Goal: Information Seeking & Learning: Learn about a topic

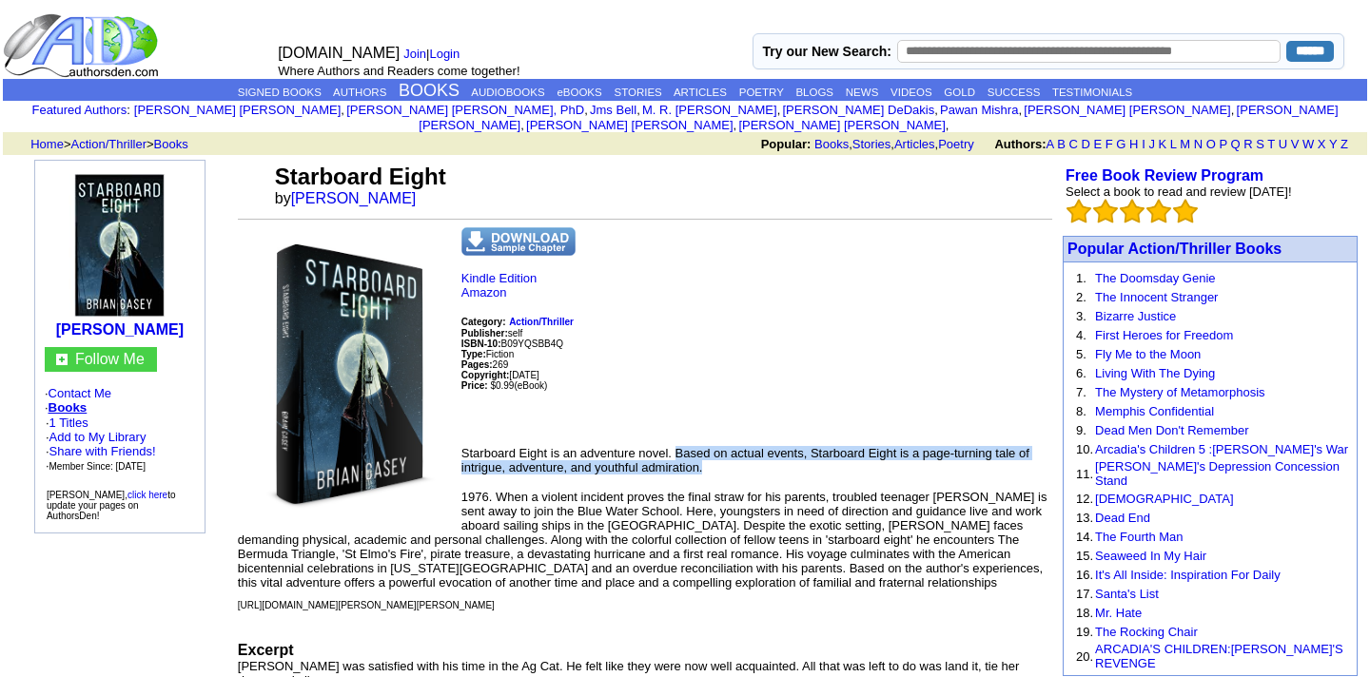
drag, startPoint x: 675, startPoint y: 441, endPoint x: 713, endPoint y: 453, distance: 38.8
click at [713, 453] on p "Starboard Eight is an adventure novel. Based on actual events, Starboard Eight …" at bounding box center [645, 460] width 814 height 29
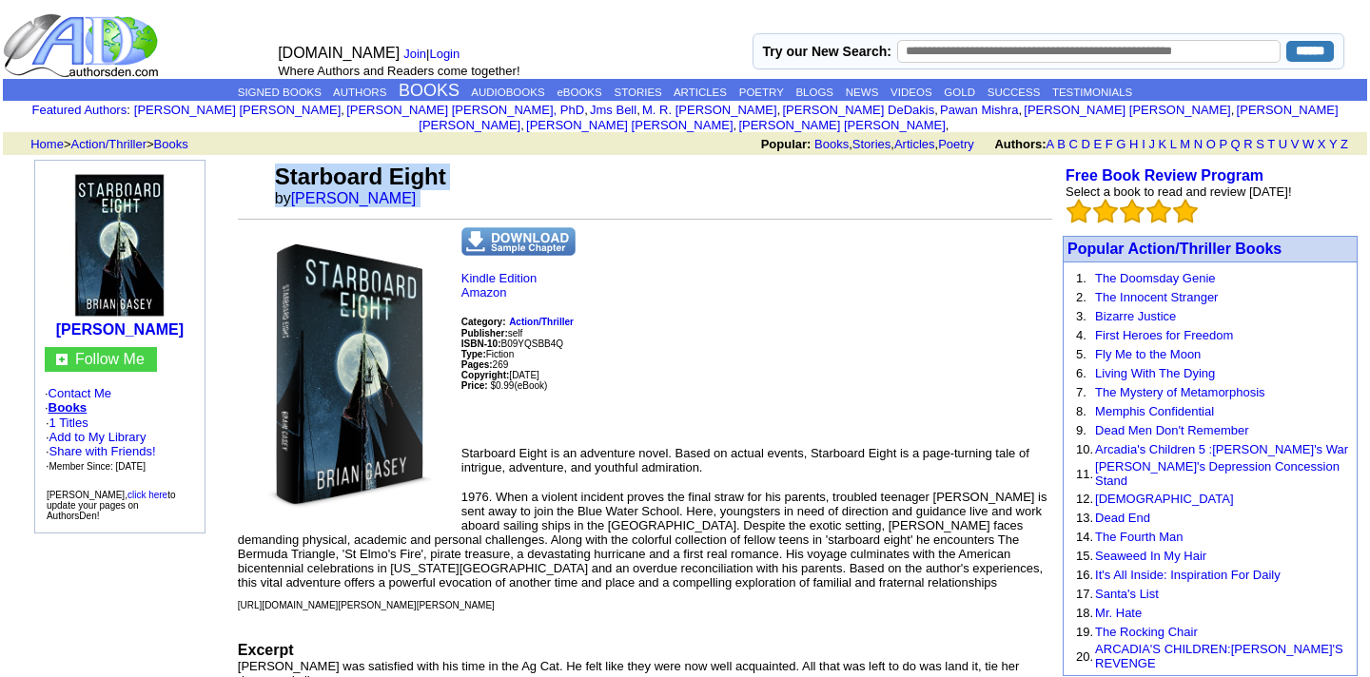
drag, startPoint x: 272, startPoint y: 157, endPoint x: 413, endPoint y: 186, distance: 143.9
click at [413, 186] on td "Starboard Eight by BRIAN L CASEY" at bounding box center [661, 185] width 781 height 51
copy td "Starboard Eight by BRIAN L CASEY"
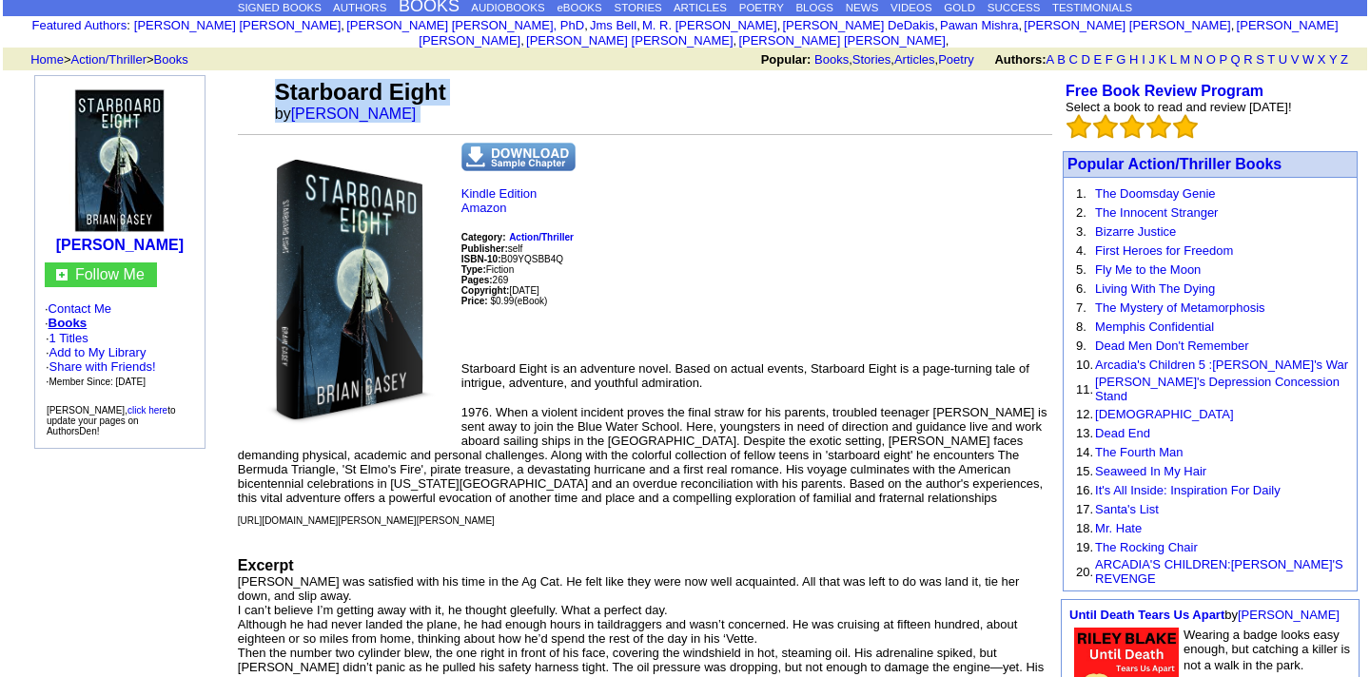
scroll to position [53, 0]
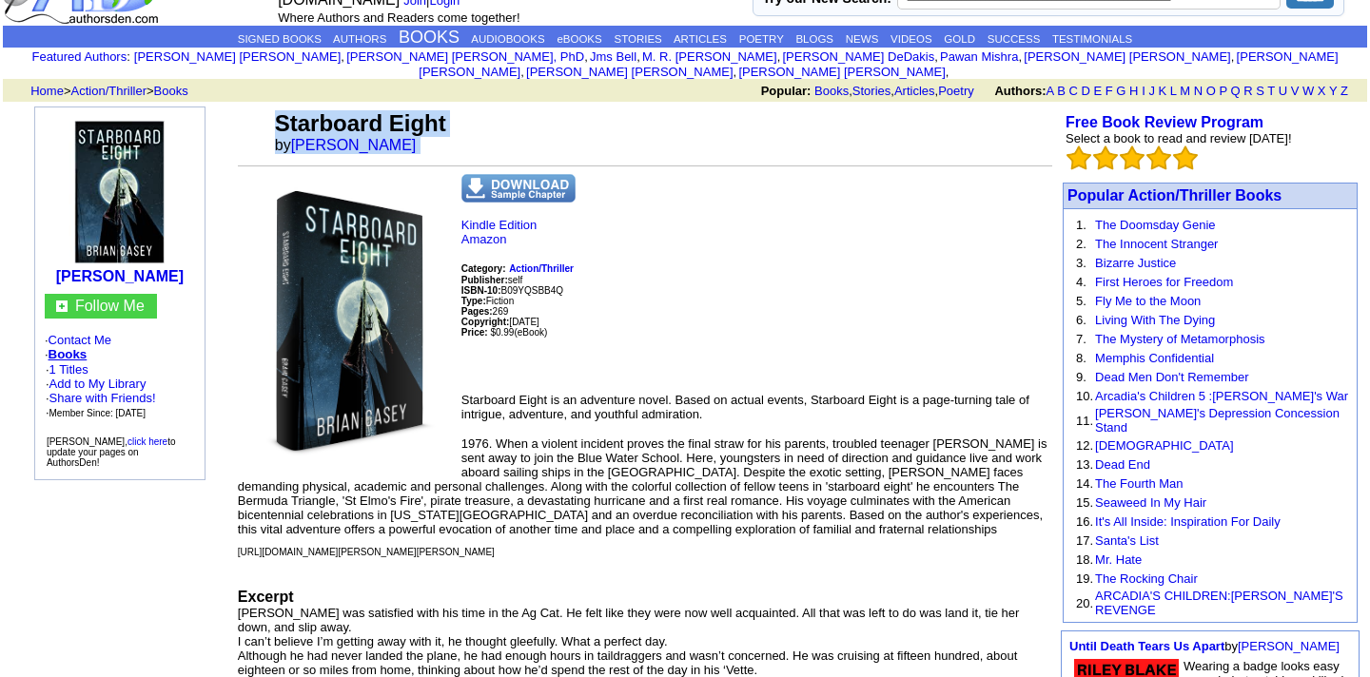
drag, startPoint x: 569, startPoint y: 303, endPoint x: 515, endPoint y: 311, distance: 54.9
click at [515, 311] on p "Kindle Edition Amazon Category: Action/Thriller Publisher: self ISBN-10: B09YQS…" at bounding box center [645, 298] width 814 height 160
copy font "5/01/2022"
click at [674, 393] on font "Starboard Eight is an adventure novel. Based on actual events, Starboard Eight …" at bounding box center [745, 407] width 568 height 29
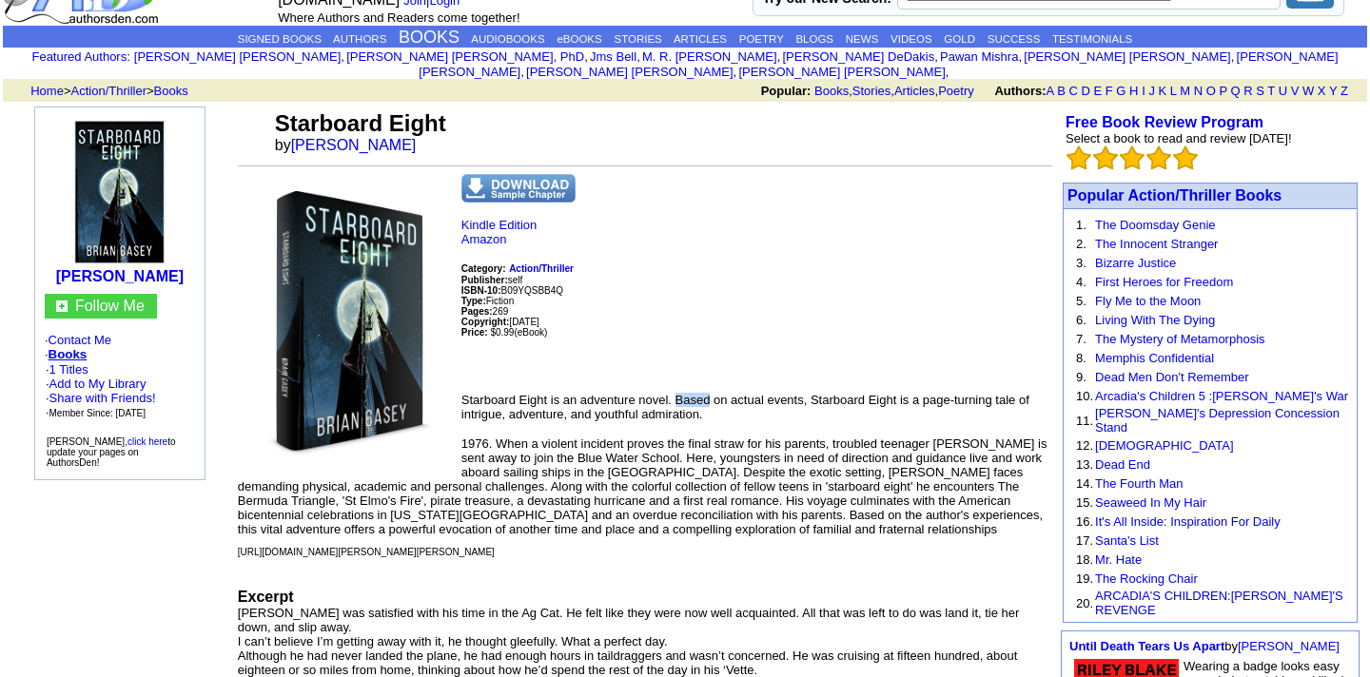
click at [674, 393] on font "Starboard Eight is an adventure novel. Based on actual events, Starboard Eight …" at bounding box center [745, 407] width 568 height 29
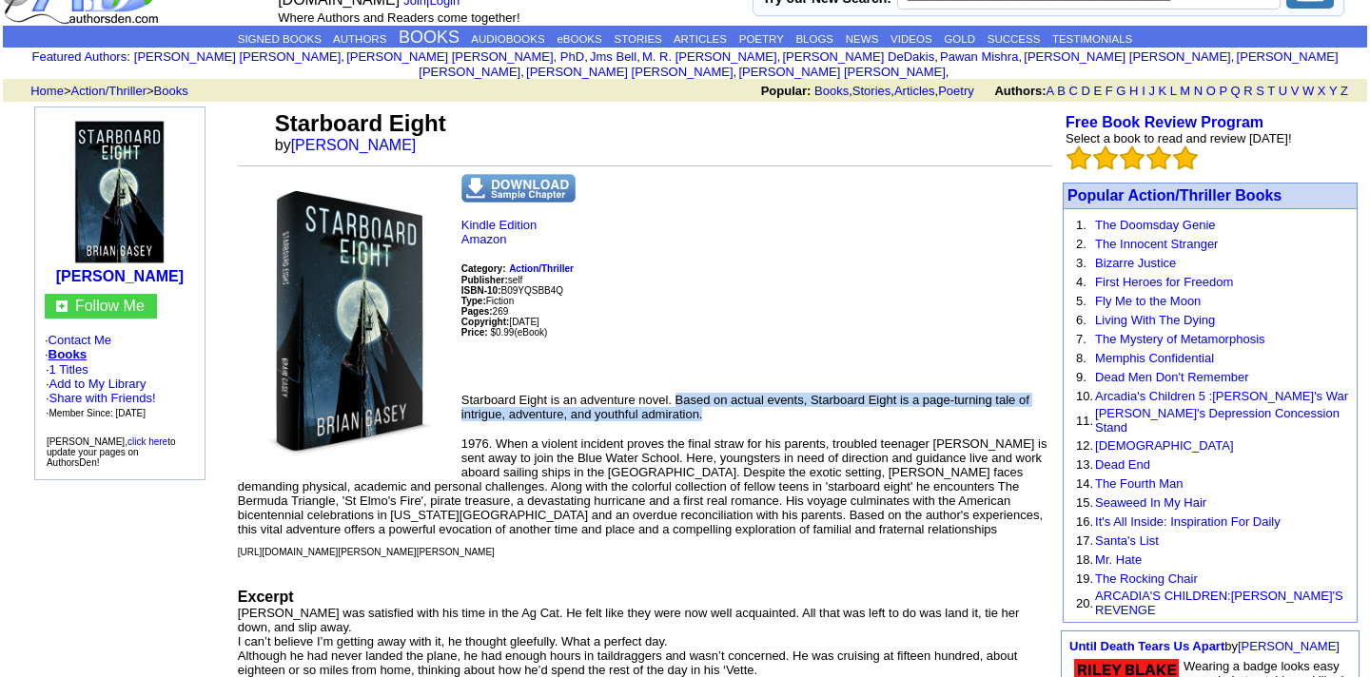
drag, startPoint x: 677, startPoint y: 386, endPoint x: 703, endPoint y: 398, distance: 28.1
click at [703, 398] on p "Starboard Eight is an adventure novel. Based on actual events, Starboard Eight …" at bounding box center [645, 407] width 814 height 29
copy font "Based on actual events, Starboard Eight is a page-turning tale of intrigue, adv…"
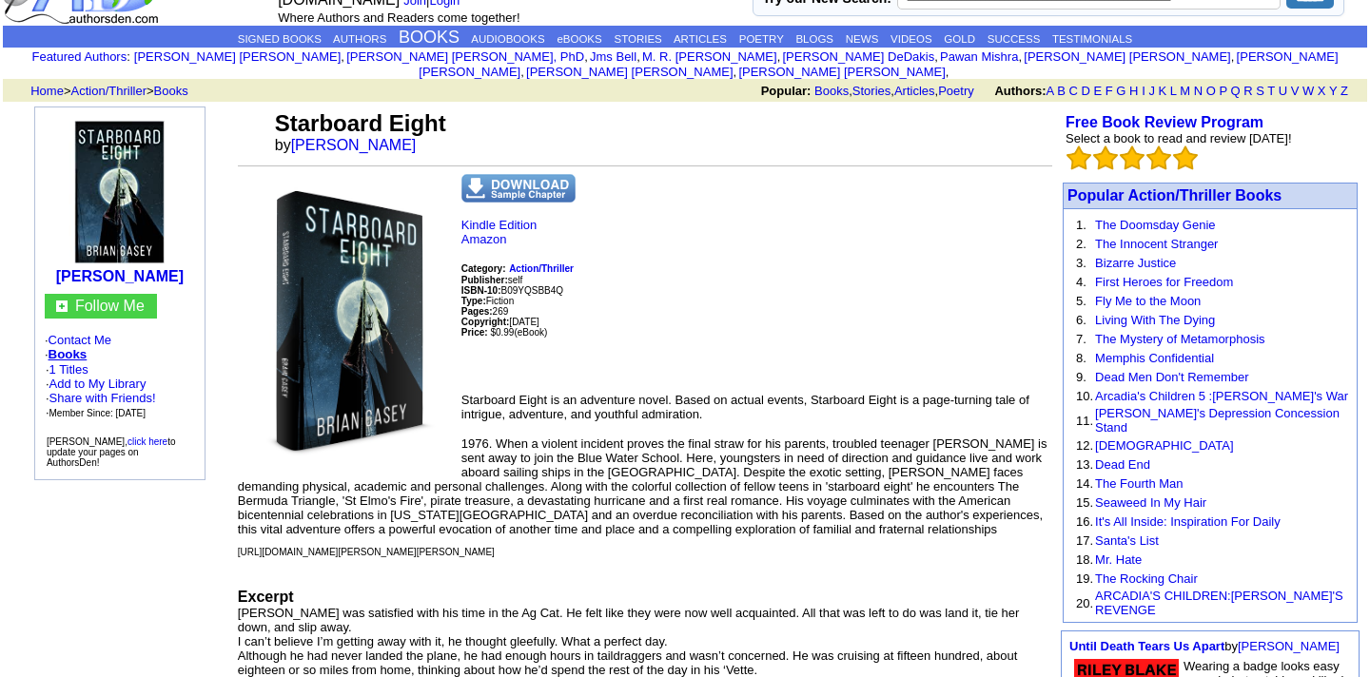
click at [367, 266] on img at bounding box center [350, 321] width 214 height 294
click at [106, 179] on img at bounding box center [120, 192] width 143 height 143
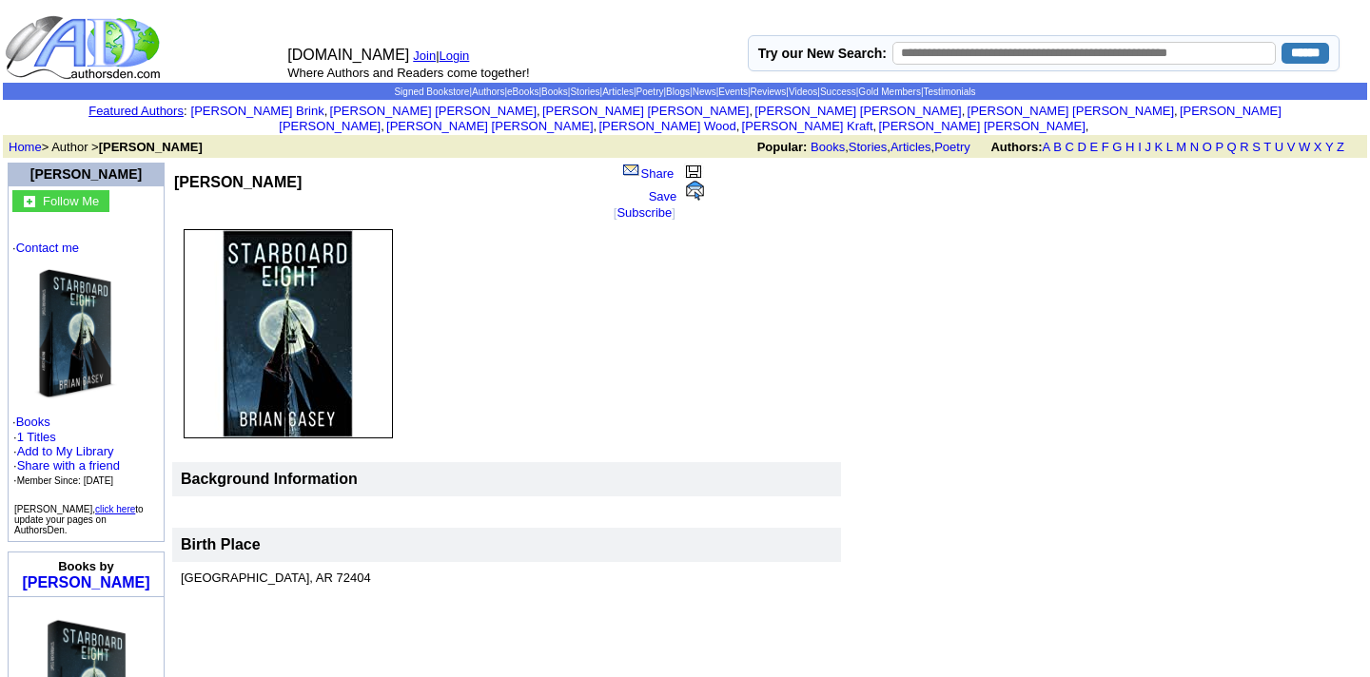
click at [295, 336] on img at bounding box center [288, 333] width 209 height 209
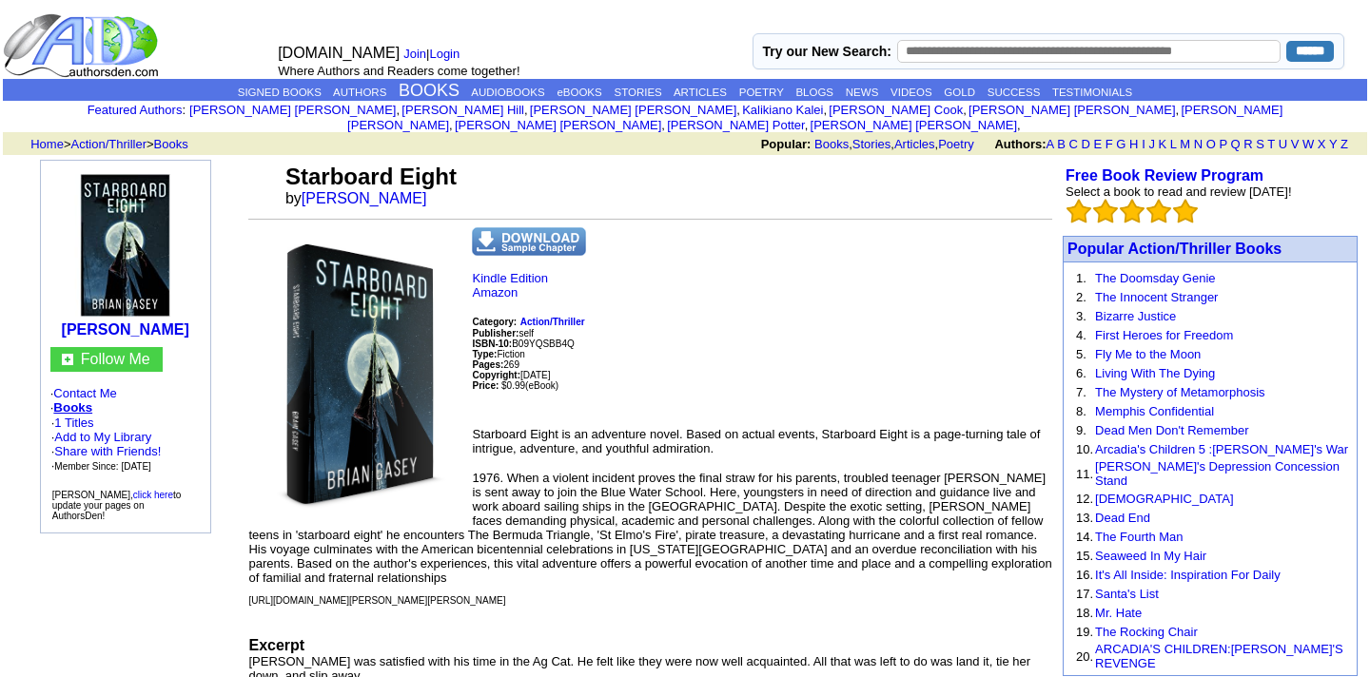
scroll to position [53, 0]
